Goal: Information Seeking & Learning: Learn about a topic

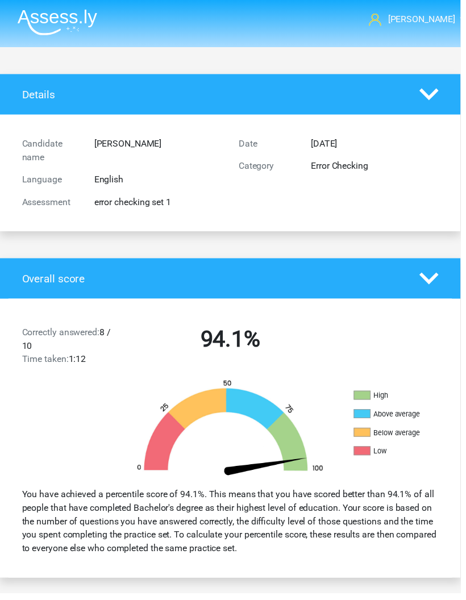
click at [47, 22] on img at bounding box center [58, 22] width 81 height 27
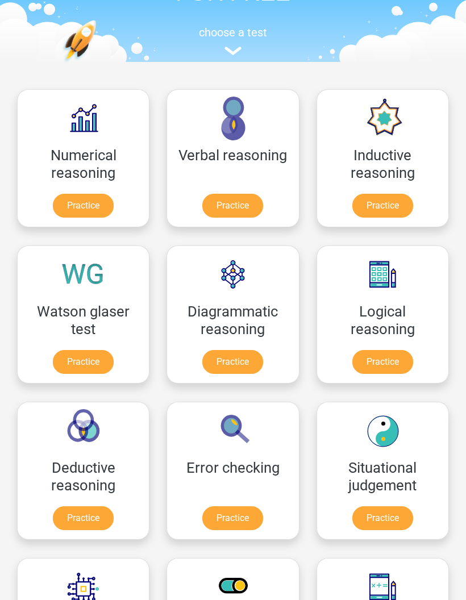
click at [386, 206] on link "Practice" at bounding box center [382, 206] width 61 height 24
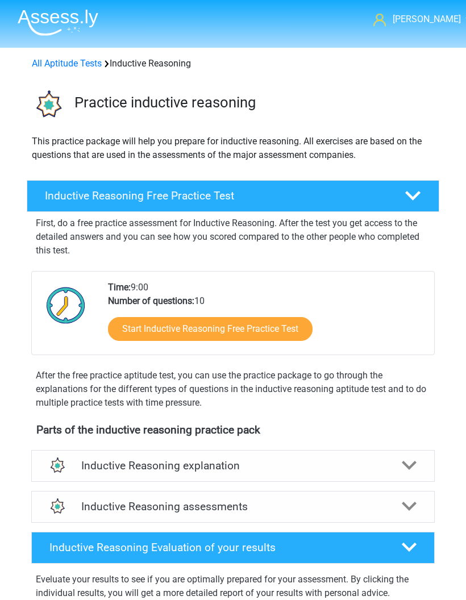
click at [271, 323] on link "Start Inductive Reasoning Free Practice Test" at bounding box center [210, 329] width 204 height 24
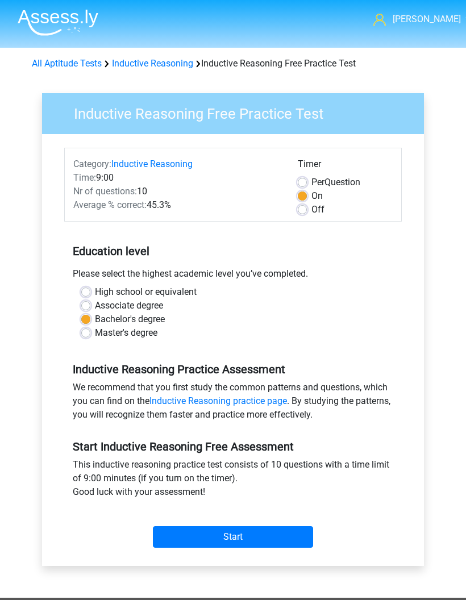
click at [251, 537] on input "Start" at bounding box center [233, 537] width 160 height 22
click at [52, 18] on img at bounding box center [58, 22] width 81 height 27
